Goal: Transaction & Acquisition: Purchase product/service

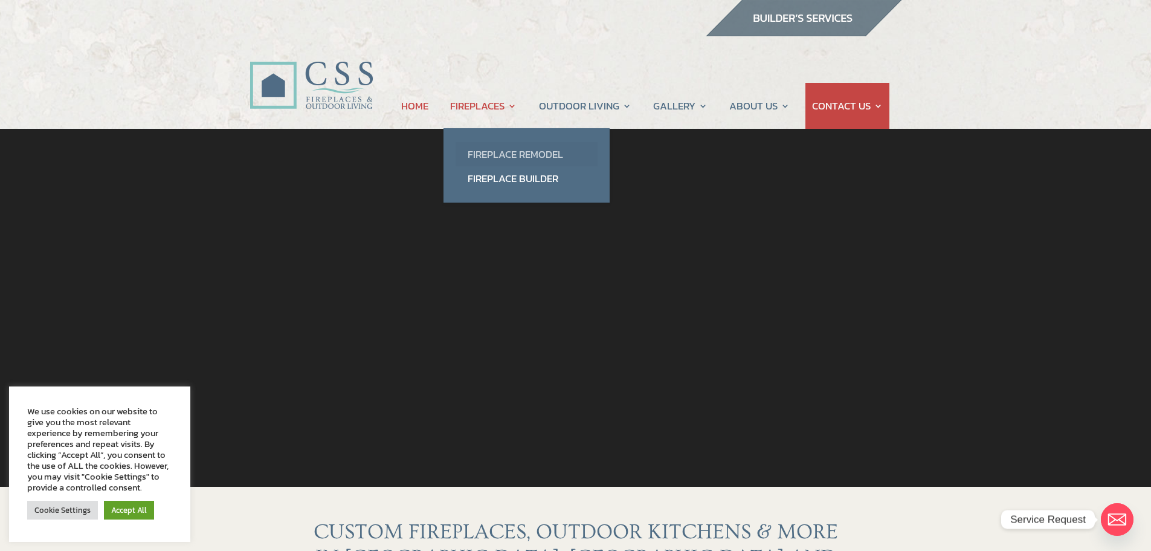
click at [499, 155] on link "Fireplace Remodel" at bounding box center [527, 154] width 142 height 24
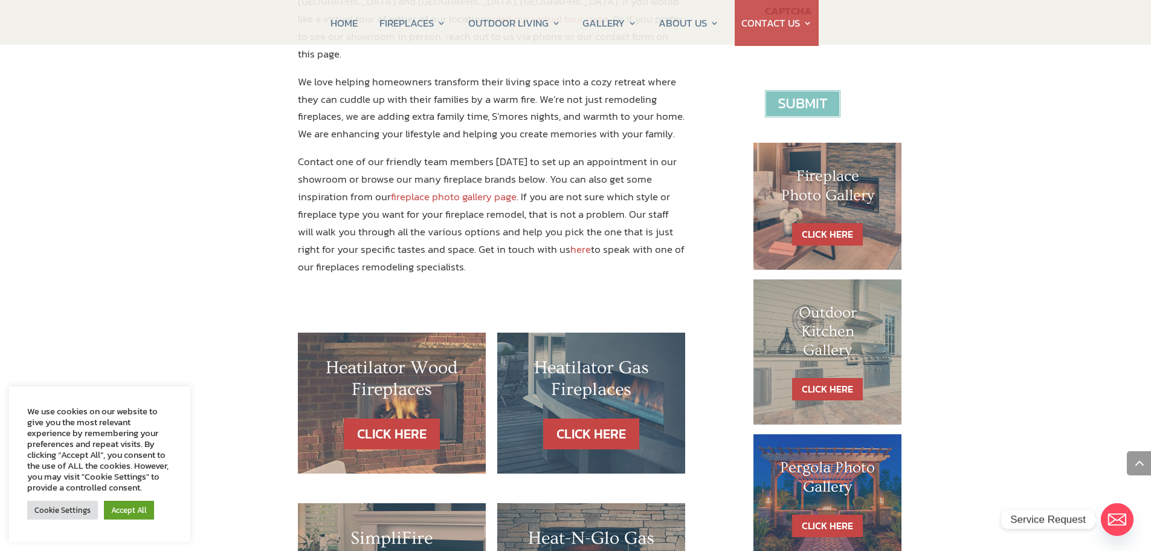
scroll to position [483, 0]
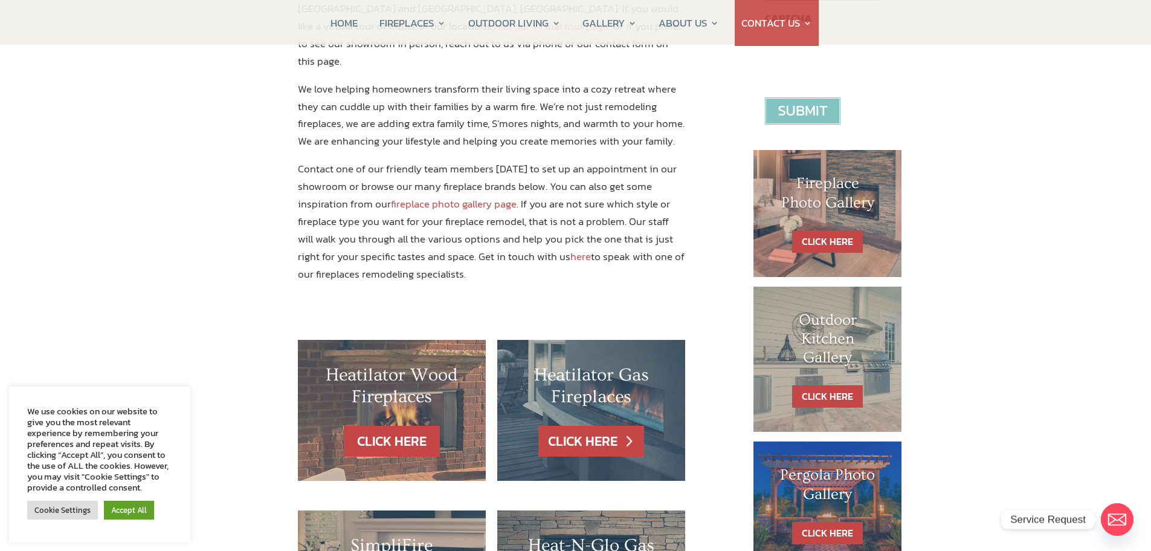
click at [583, 425] on link "CLICK HERE" at bounding box center [590, 440] width 105 height 31
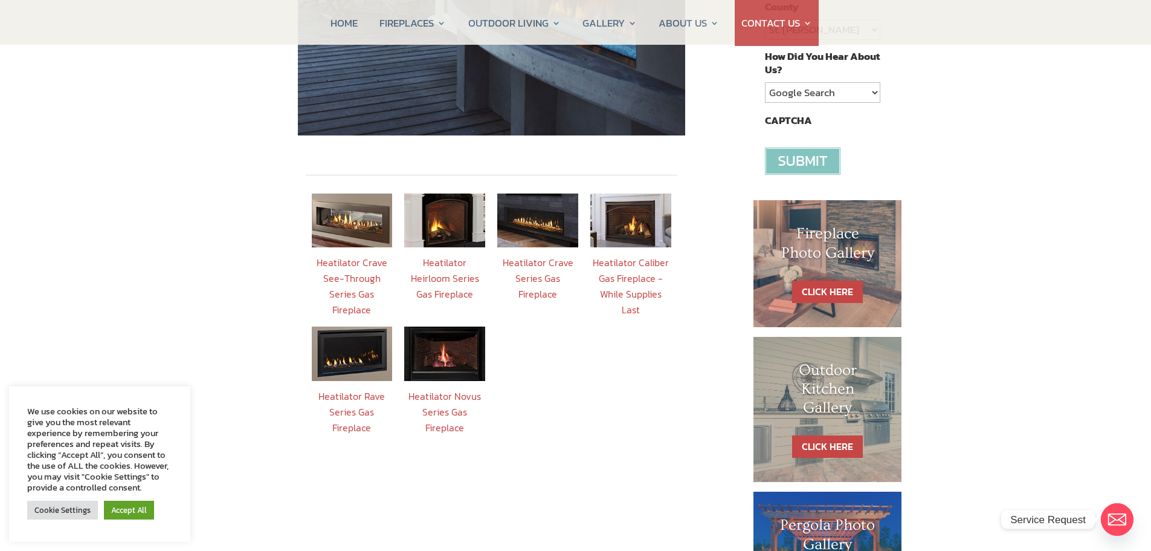
scroll to position [423, 0]
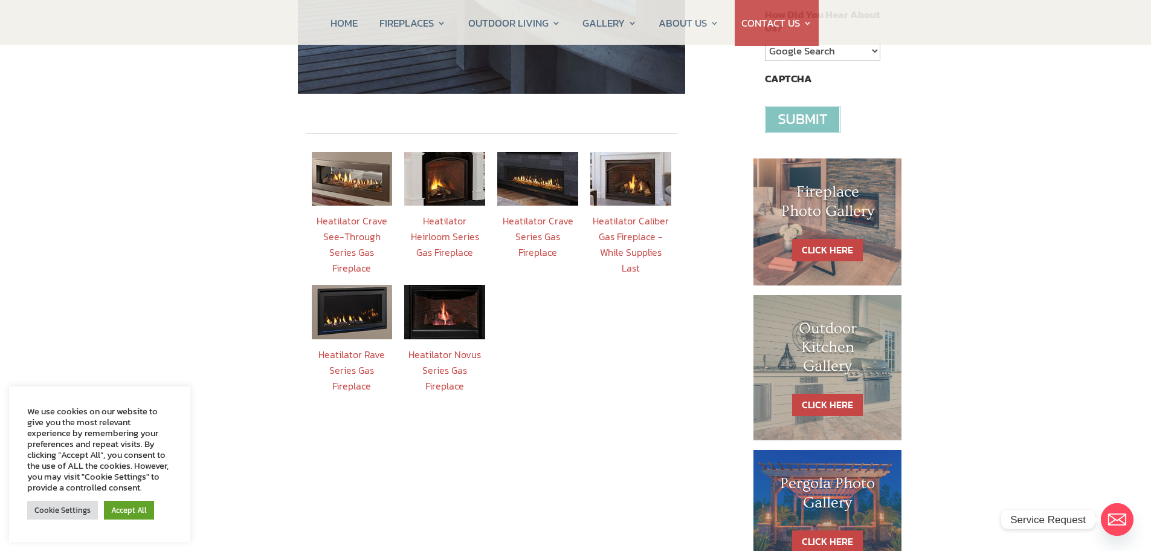
click at [549, 220] on link "Heatilator Crave Series Gas Fireplace" at bounding box center [538, 236] width 71 height 46
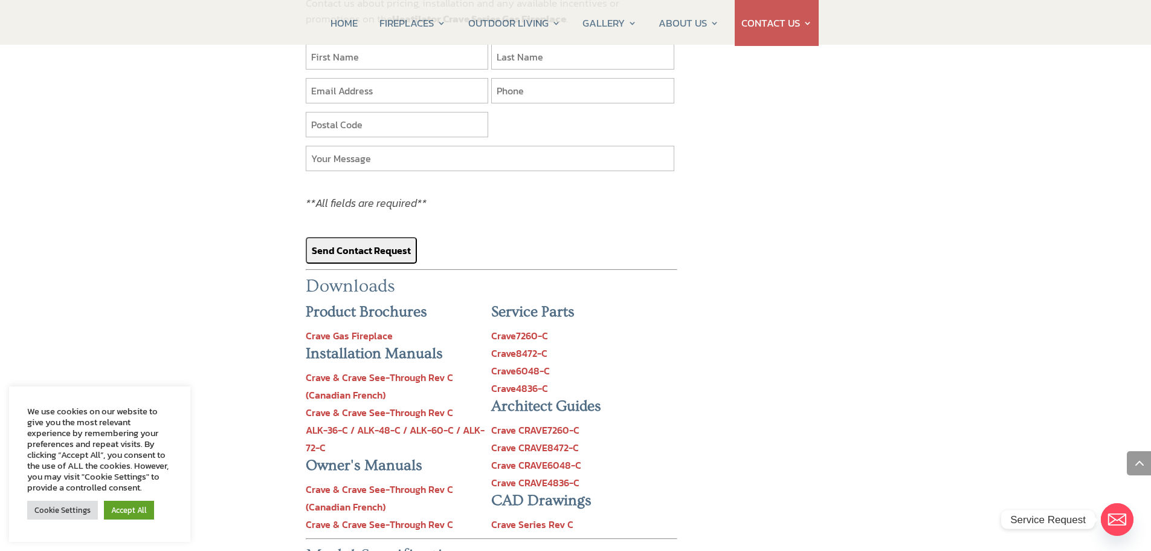
scroll to position [1148, 0]
